Goal: Information Seeking & Learning: Learn about a topic

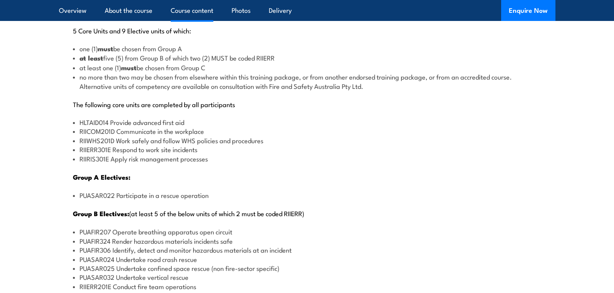
scroll to position [892, 0]
drag, startPoint x: 76, startPoint y: 143, endPoint x: 174, endPoint y: 140, distance: 98.2
click at [164, 140] on li "RIIWHS201D Work safely and follow WHS policies and procedures" at bounding box center [307, 139] width 469 height 9
drag, startPoint x: 95, startPoint y: 151, endPoint x: 196, endPoint y: 147, distance: 100.5
click at [166, 148] on li "RIIERR301E Respond to work site incidents" at bounding box center [307, 148] width 469 height 9
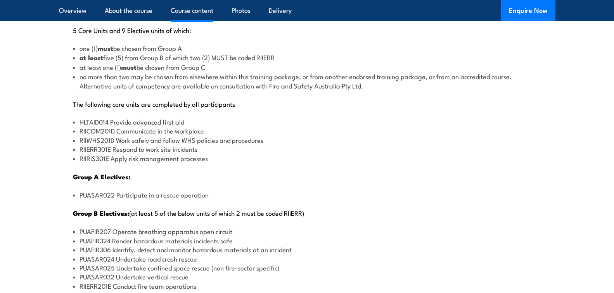
drag, startPoint x: 107, startPoint y: 159, endPoint x: 252, endPoint y: 157, distance: 145.5
click at [158, 159] on li "RIIRIS301E Apply risk management processes" at bounding box center [307, 158] width 469 height 9
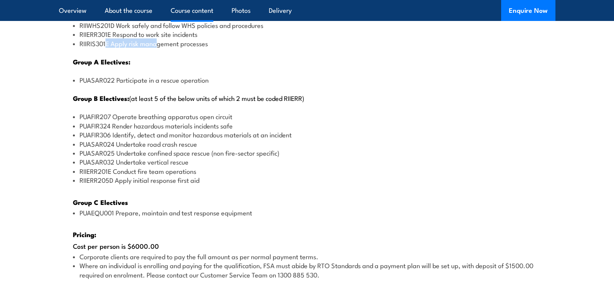
scroll to position [1009, 0]
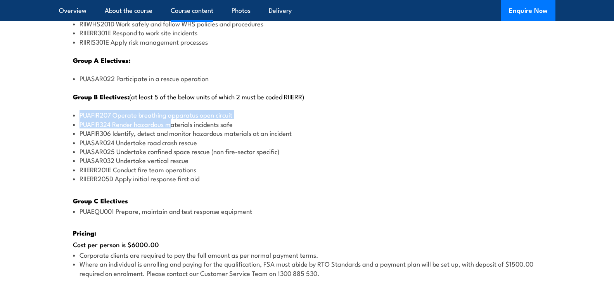
drag, startPoint x: 79, startPoint y: 116, endPoint x: 171, endPoint y: 120, distance: 92.8
click at [171, 120] on ul "PUAFIR207 Operate breathing apparatus open circuit PUAFIR324 Render hazardous m…" at bounding box center [307, 146] width 469 height 73
click at [119, 125] on li "PUAFIR324 Render hazardous materials incidents safe" at bounding box center [307, 123] width 469 height 9
click at [240, 139] on li "PUASAR024 Undertake road crash rescue" at bounding box center [307, 142] width 469 height 9
drag, startPoint x: 73, startPoint y: 125, endPoint x: 182, endPoint y: 128, distance: 109.1
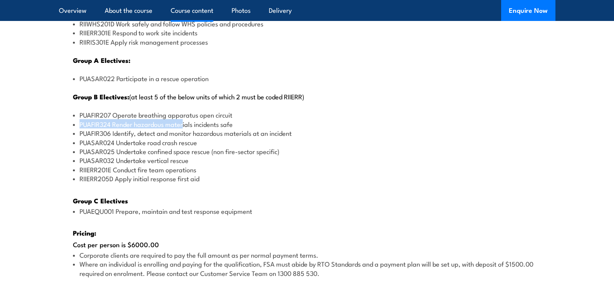
click at [182, 128] on li "PUAFIR324 Render hazardous materials incidents safe" at bounding box center [307, 123] width 469 height 9
click at [219, 148] on li "PUASAR025 Undertake confined space rescue (non fire-sector specific)" at bounding box center [307, 151] width 469 height 9
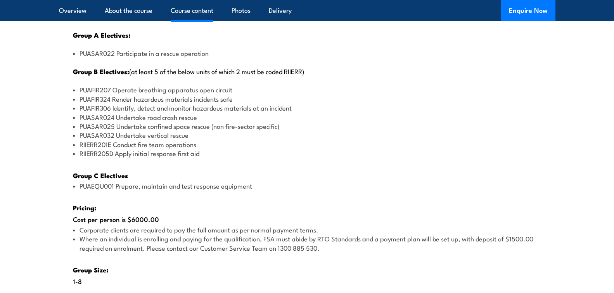
scroll to position [1048, 0]
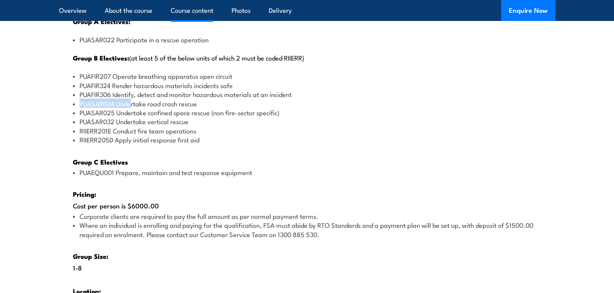
drag, startPoint x: 76, startPoint y: 106, endPoint x: 132, endPoint y: 106, distance: 56.3
click at [132, 106] on li "PUASAR024 Undertake road crash rescue" at bounding box center [307, 103] width 469 height 9
click at [81, 113] on li "PUASAR025 Undertake confined space rescue (non fire-sector specific)" at bounding box center [307, 112] width 469 height 9
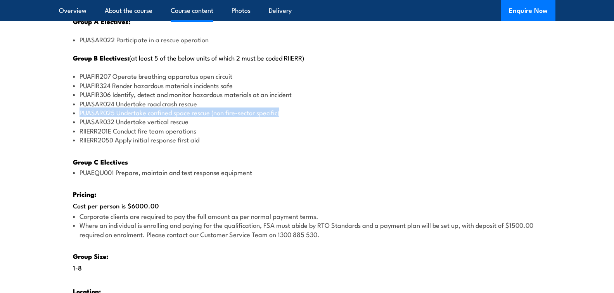
drag, startPoint x: 80, startPoint y: 113, endPoint x: 284, endPoint y: 114, distance: 204.1
click at [284, 114] on li "PUASAR025 Undertake confined space rescue (non fire-sector specific)" at bounding box center [307, 112] width 469 height 9
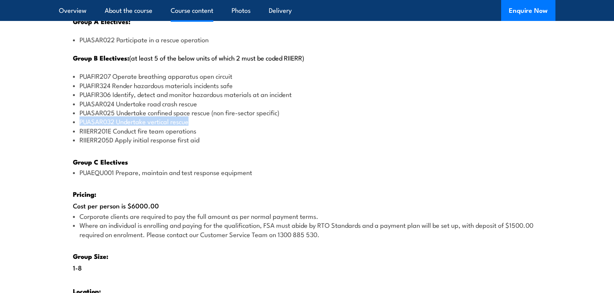
drag, startPoint x: 120, startPoint y: 122, endPoint x: 199, endPoint y: 118, distance: 78.5
click at [199, 118] on li "PUASAR032 Undertake vertical rescue" at bounding box center [307, 121] width 469 height 9
click at [213, 126] on li "RIIERR201E Conduct fire team operations" at bounding box center [307, 130] width 469 height 9
drag, startPoint x: 114, startPoint y: 121, endPoint x: 81, endPoint y: 120, distance: 33.4
click at [81, 120] on li "PUASAR032 Undertake vertical rescue" at bounding box center [307, 121] width 469 height 9
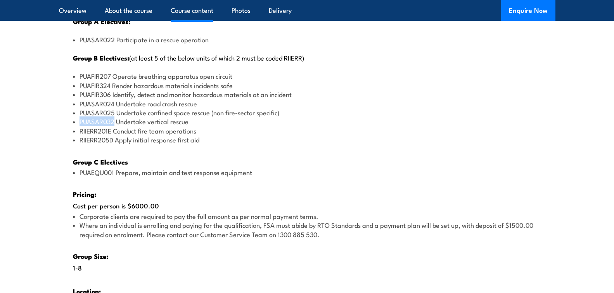
copy li "PUASAR032"
